Goal: Communication & Community: Share content

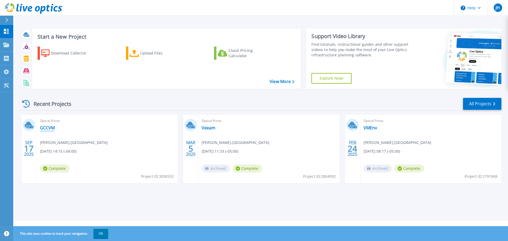
click at [44, 129] on link "GCCVM" at bounding box center [47, 127] width 15 height 5
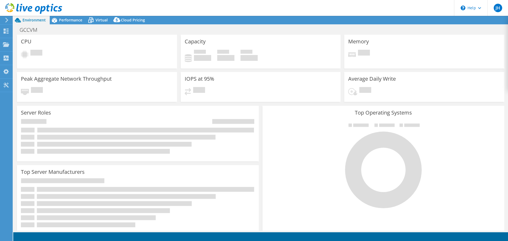
select select "USD"
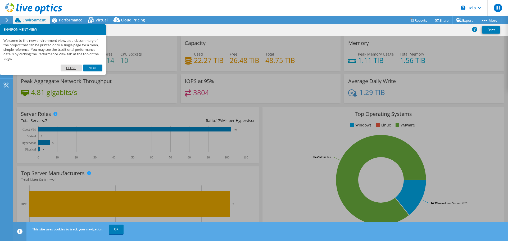
click at [72, 70] on link "Close" at bounding box center [71, 68] width 21 height 7
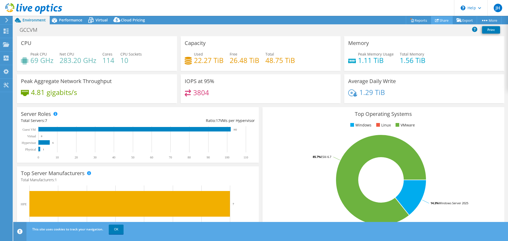
click at [441, 18] on link "Share" at bounding box center [442, 20] width 22 height 8
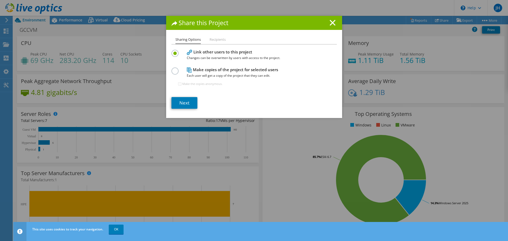
click at [176, 69] on label at bounding box center [175, 67] width 9 height 1
click at [0, 0] on input "radio" at bounding box center [0, 0] width 0 height 0
click at [184, 105] on link "Next" at bounding box center [184, 103] width 26 height 12
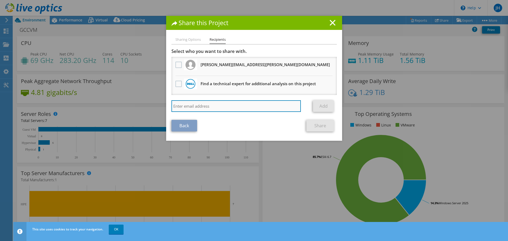
click at [212, 107] on input "search" at bounding box center [236, 106] width 130 height 12
paste input "594374"
type input "594374"
click at [207, 104] on input "search" at bounding box center [236, 106] width 130 height 12
paste input "david_zhang@shi.com"
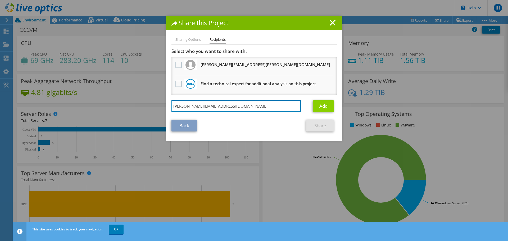
type input "david_zhang@shi.com"
click at [324, 104] on link "Add" at bounding box center [323, 106] width 21 height 12
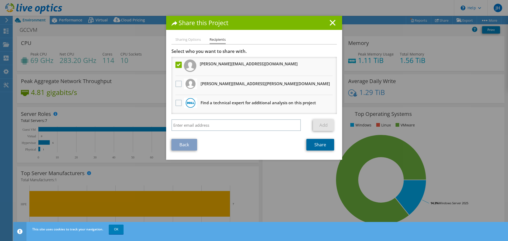
click at [318, 147] on link "Share" at bounding box center [320, 145] width 28 height 12
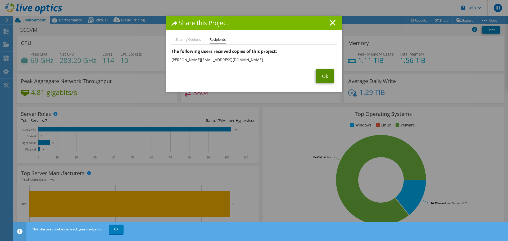
click at [328, 77] on link "Ok" at bounding box center [325, 76] width 18 height 14
